Goal: Task Accomplishment & Management: Use online tool/utility

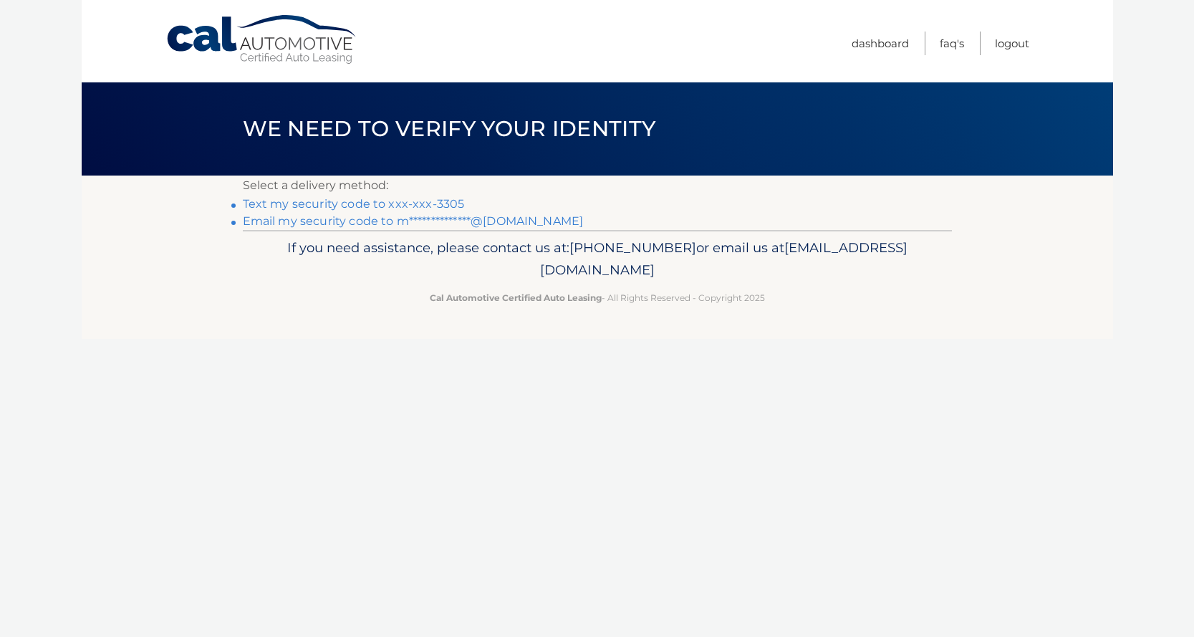
click at [446, 203] on link "Text my security code to xxx-xxx-3305" at bounding box center [354, 204] width 222 height 14
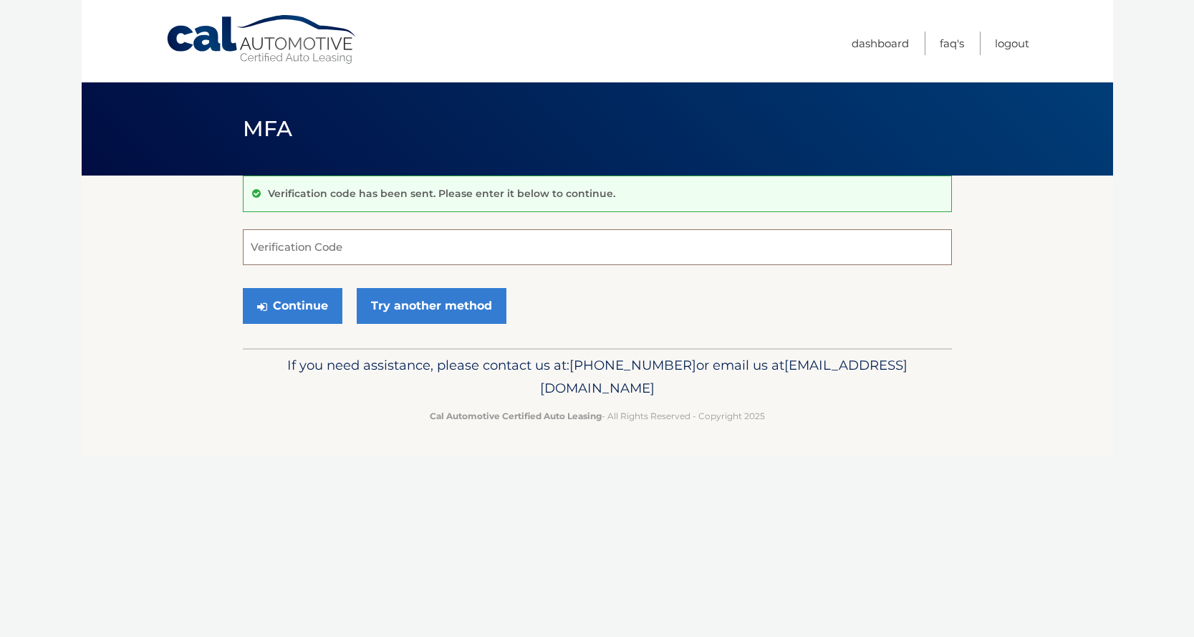
click at [427, 246] on input "Verification Code" at bounding box center [597, 247] width 709 height 36
click at [429, 304] on link "Try another method" at bounding box center [432, 306] width 150 height 36
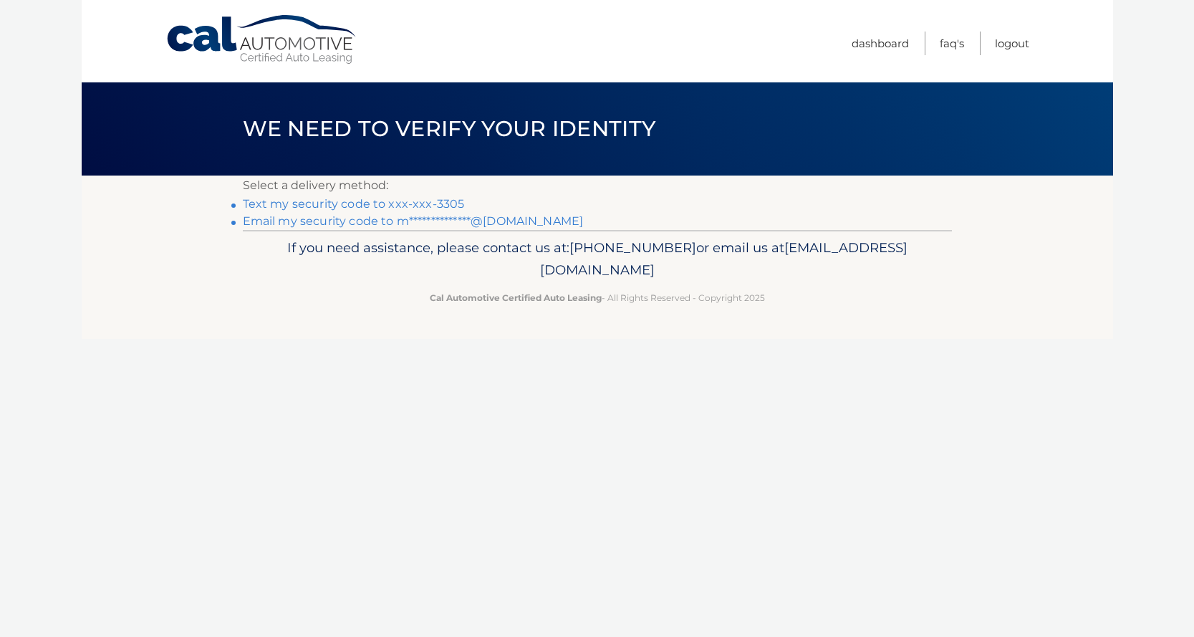
click at [428, 222] on link "**********" at bounding box center [413, 221] width 341 height 14
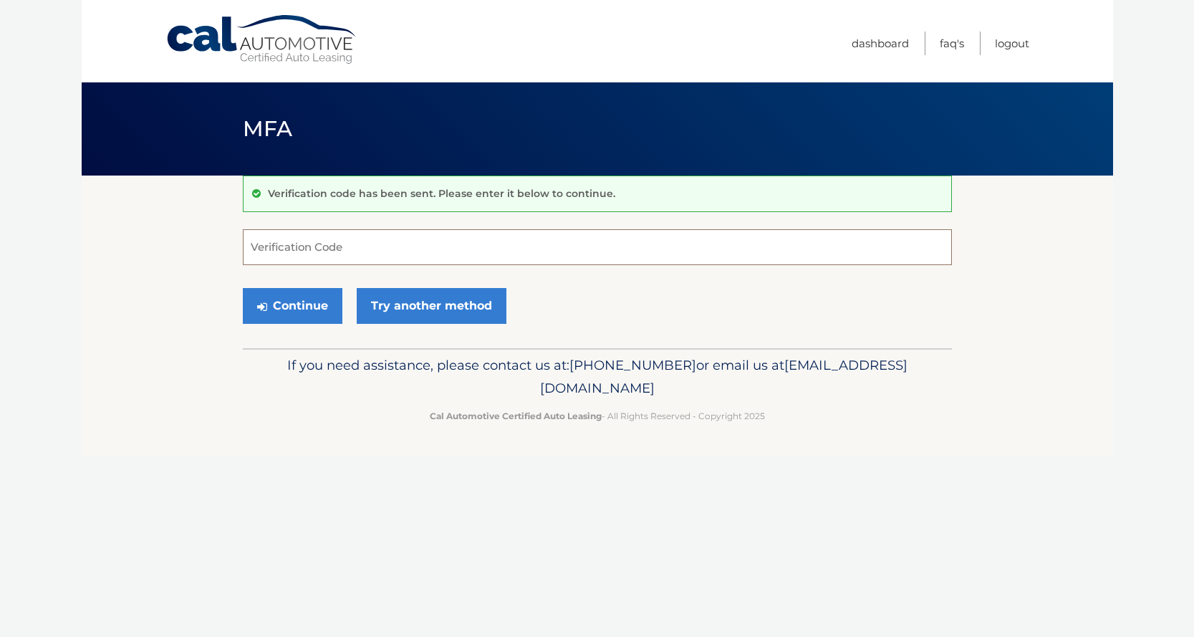
click at [570, 252] on input "Verification Code" at bounding box center [597, 247] width 709 height 36
paste input "840489"
click at [292, 305] on button "Continue" at bounding box center [293, 306] width 100 height 36
type input "840489"
click at [318, 306] on button "Continue" at bounding box center [293, 306] width 100 height 36
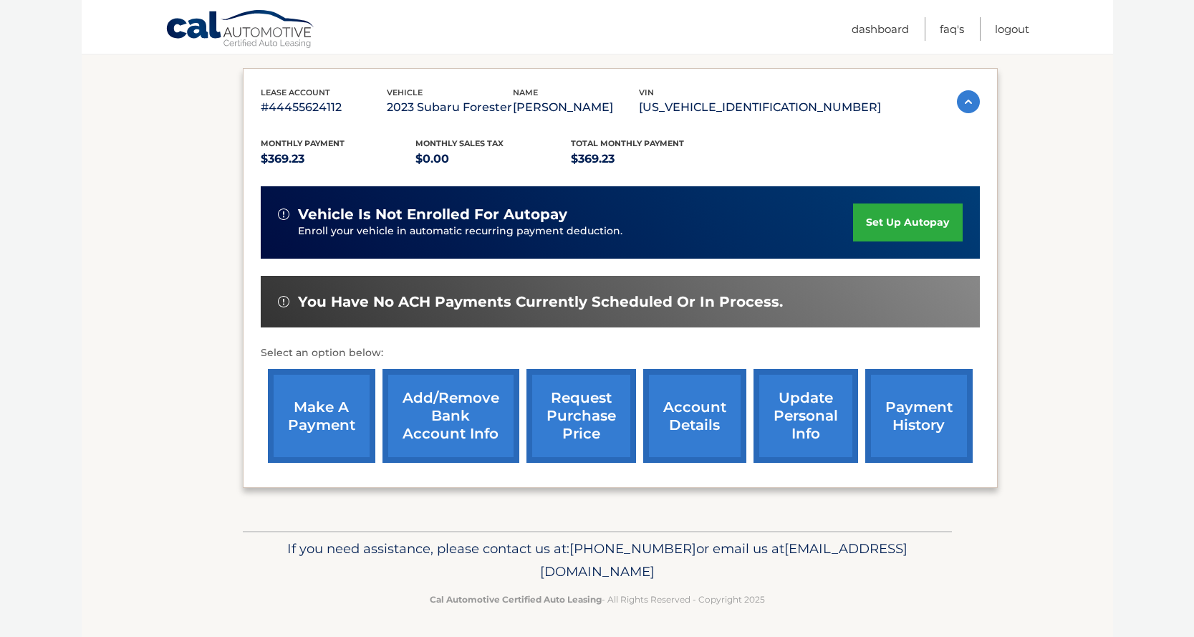
scroll to position [228, 0]
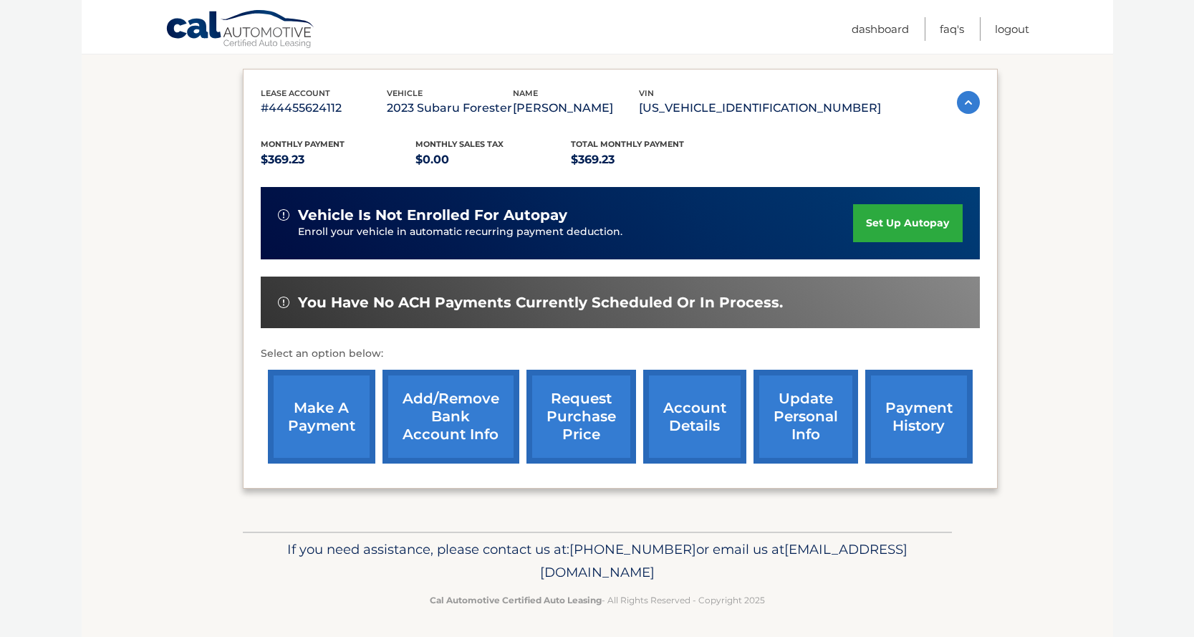
click at [315, 403] on link "make a payment" at bounding box center [321, 417] width 107 height 94
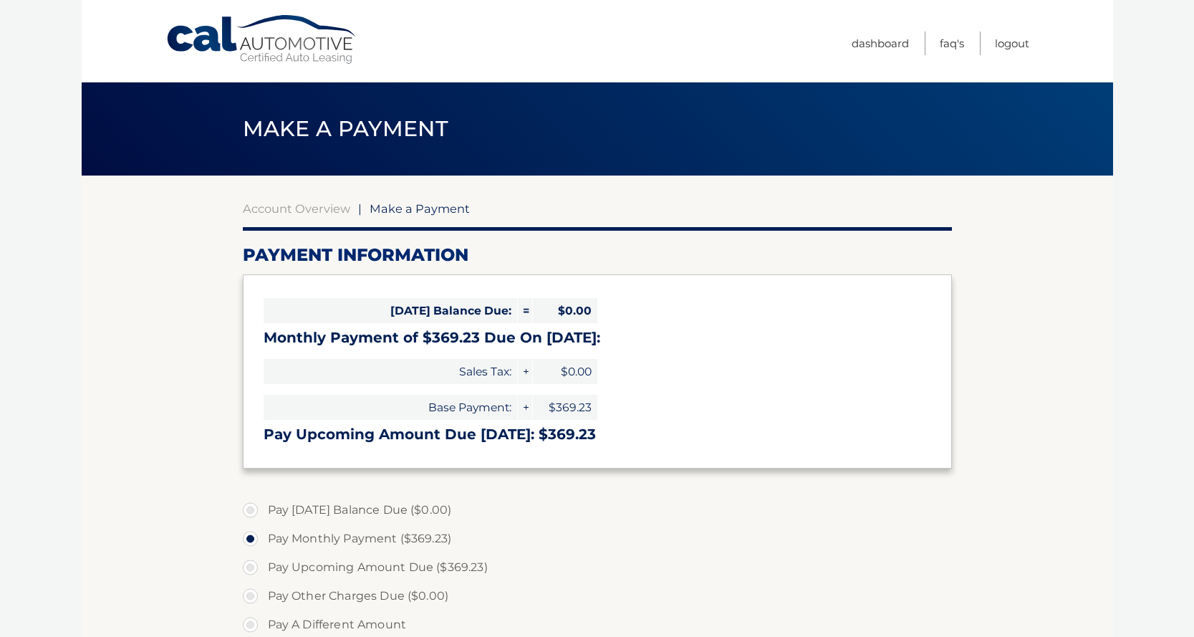
select select "YWI2NWUyODYtYTI2MS00MTA4LTgxOTEtY2VmMmViN2ZkYzg0"
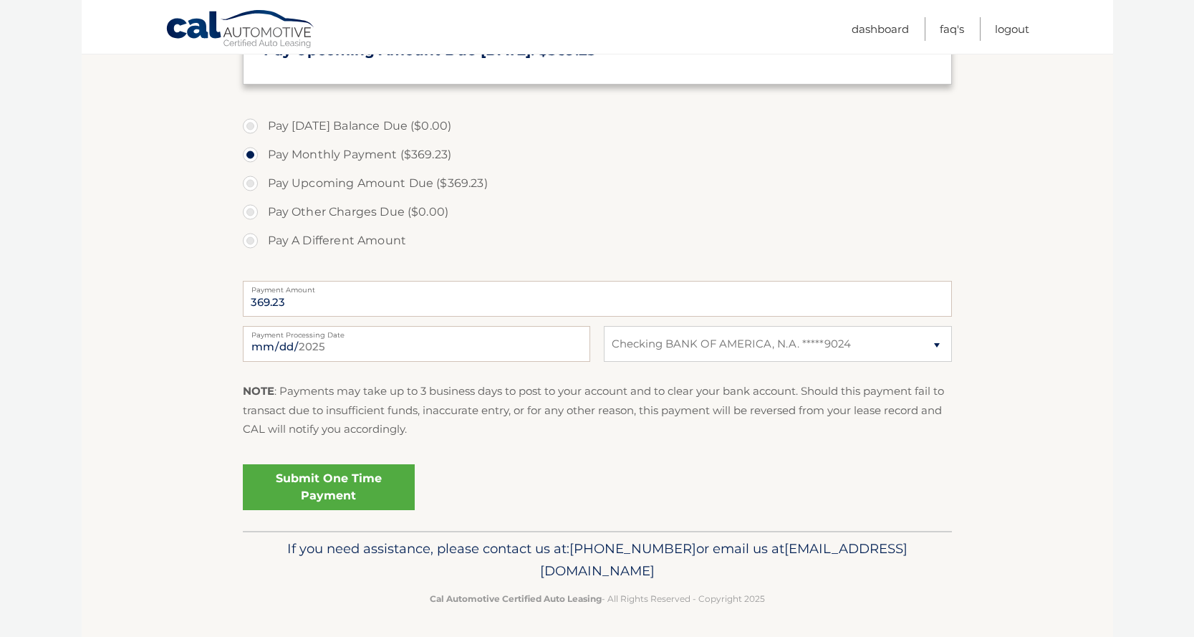
scroll to position [383, 0]
click at [288, 481] on link "Submit One Time Payment" at bounding box center [329, 488] width 172 height 46
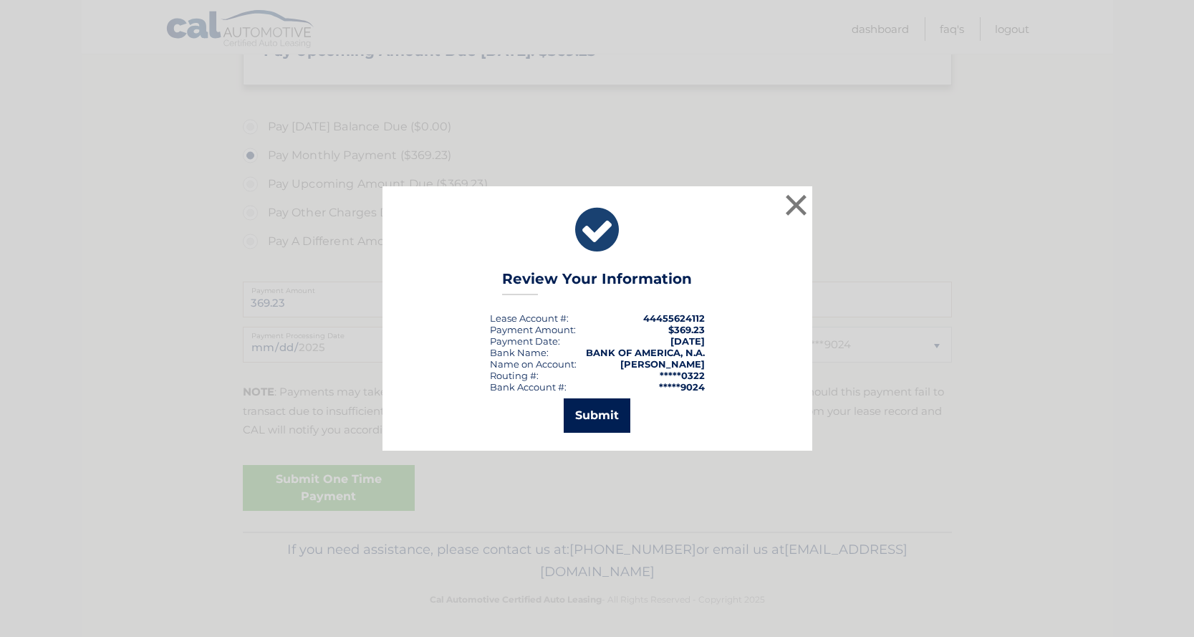
click at [587, 410] on button "Submit" at bounding box center [597, 415] width 67 height 34
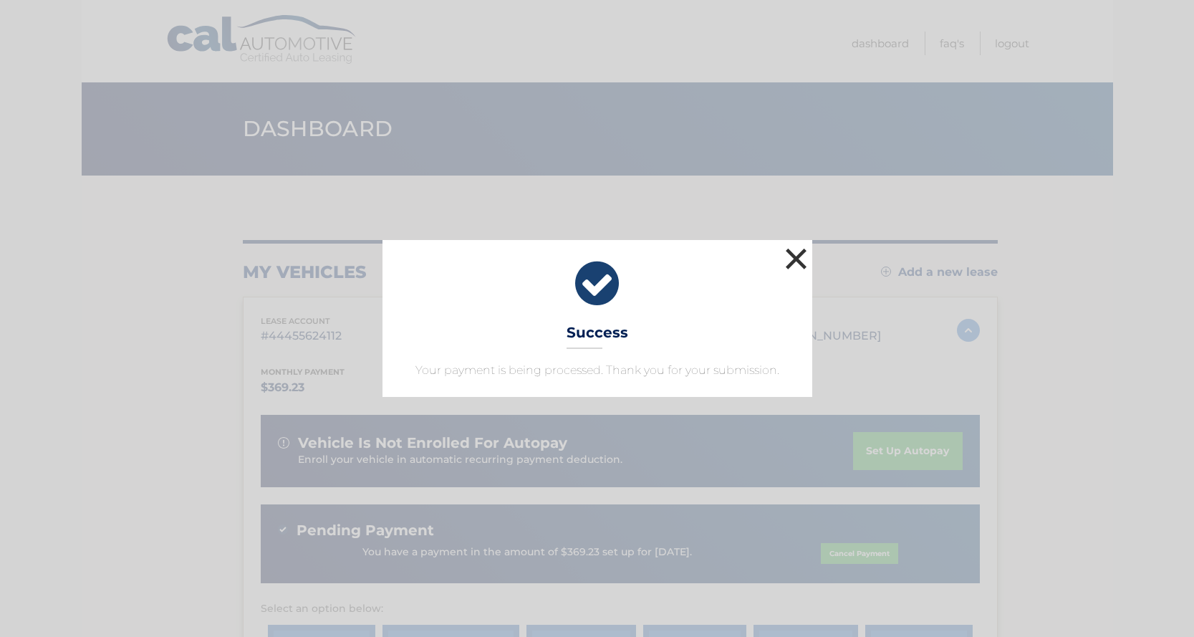
click at [804, 273] on button "×" at bounding box center [796, 258] width 29 height 29
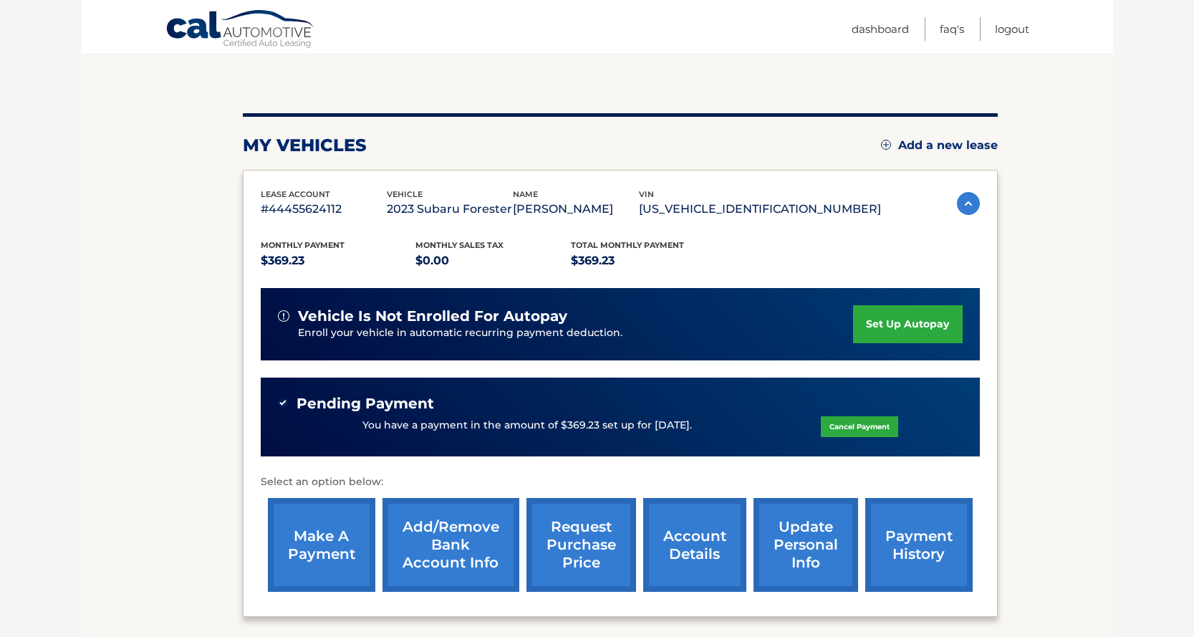
scroll to position [169, 0]
